Goal: Navigation & Orientation: Find specific page/section

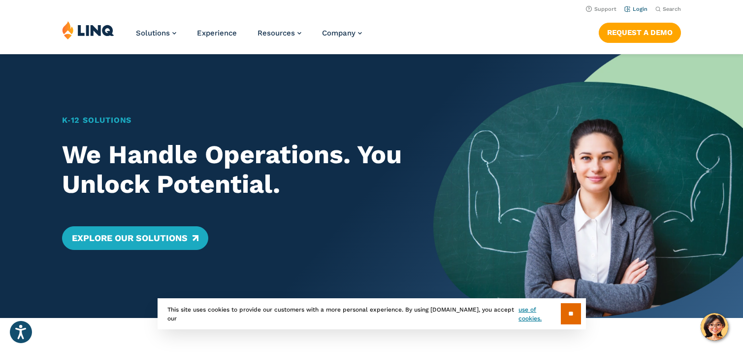
click at [641, 8] on link "Login" at bounding box center [635, 9] width 23 height 6
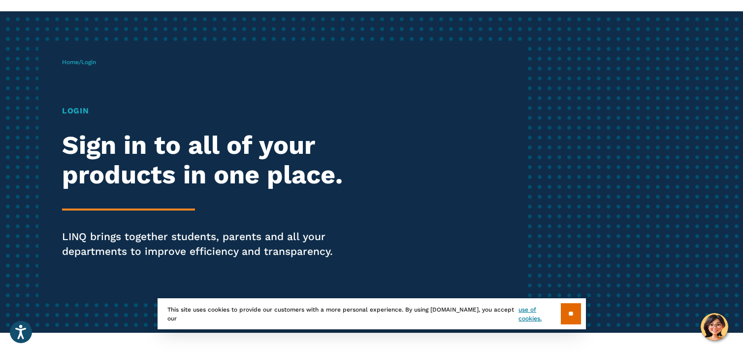
scroll to position [54, 0]
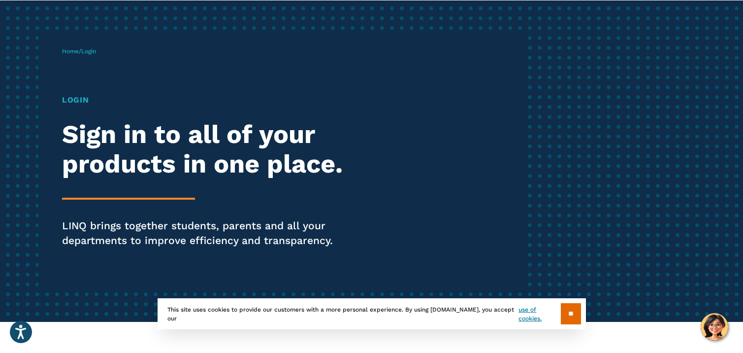
click at [73, 104] on h1 "Login" at bounding box center [205, 100] width 286 height 12
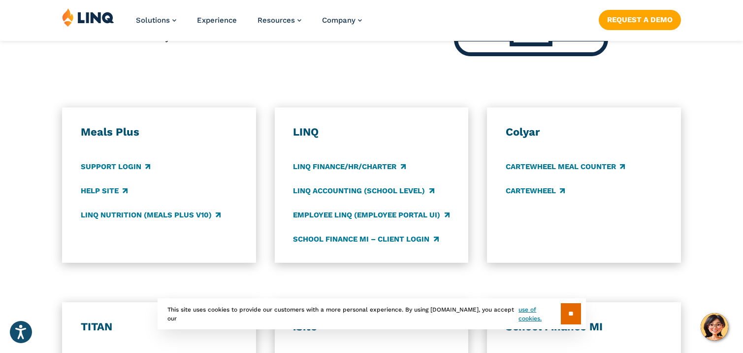
scroll to position [490, 0]
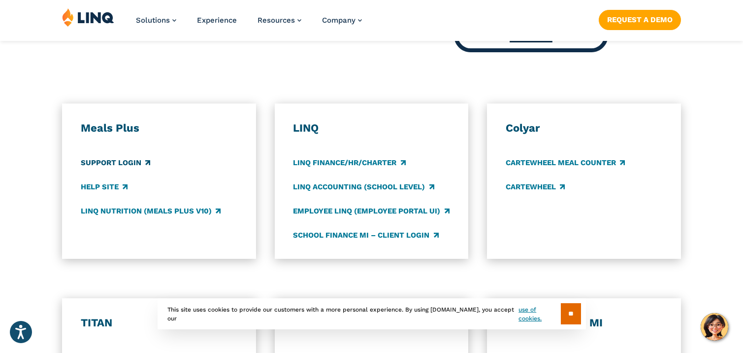
click at [104, 163] on link "Support Login" at bounding box center [115, 162] width 69 height 11
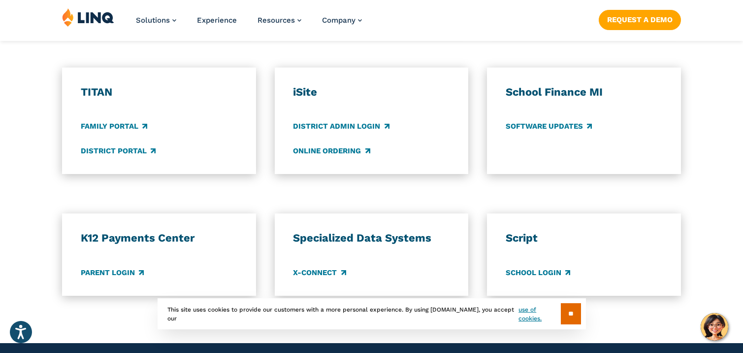
scroll to position [722, 0]
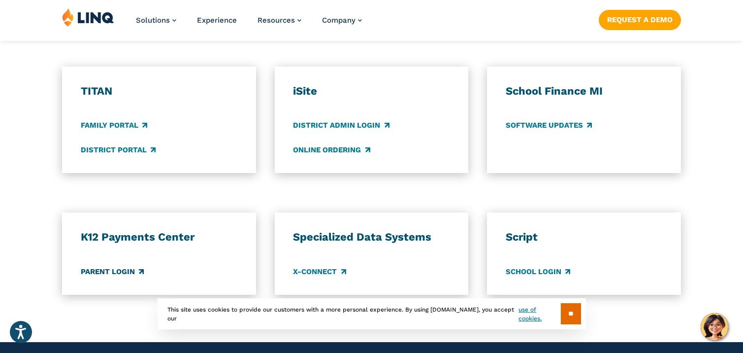
click at [122, 277] on link "Parent Login" at bounding box center [112, 271] width 63 height 11
